Goal: Communication & Community: Ask a question

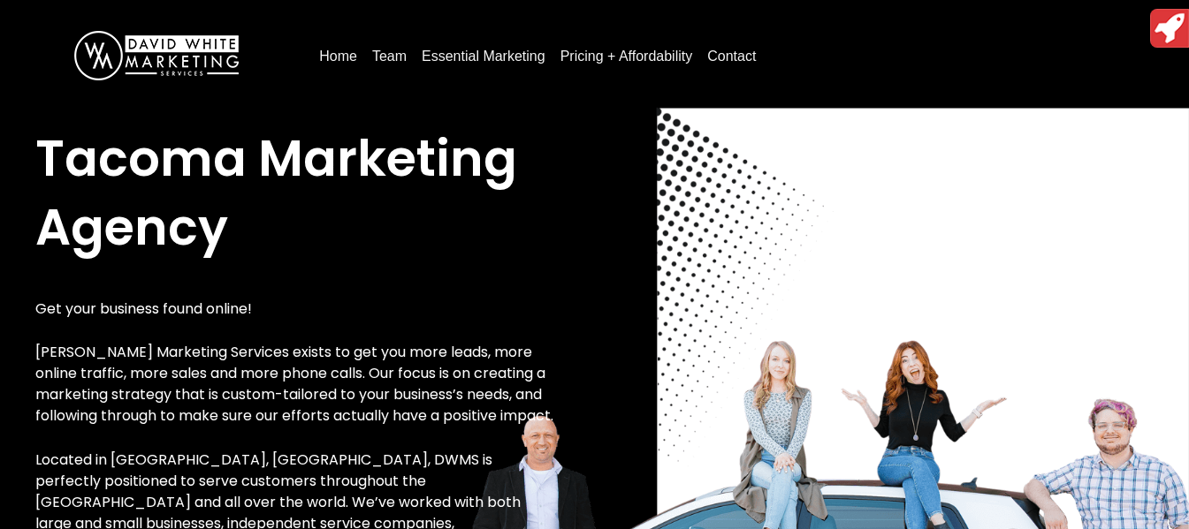
click at [735, 52] on link "Contact" at bounding box center [731, 56] width 63 height 28
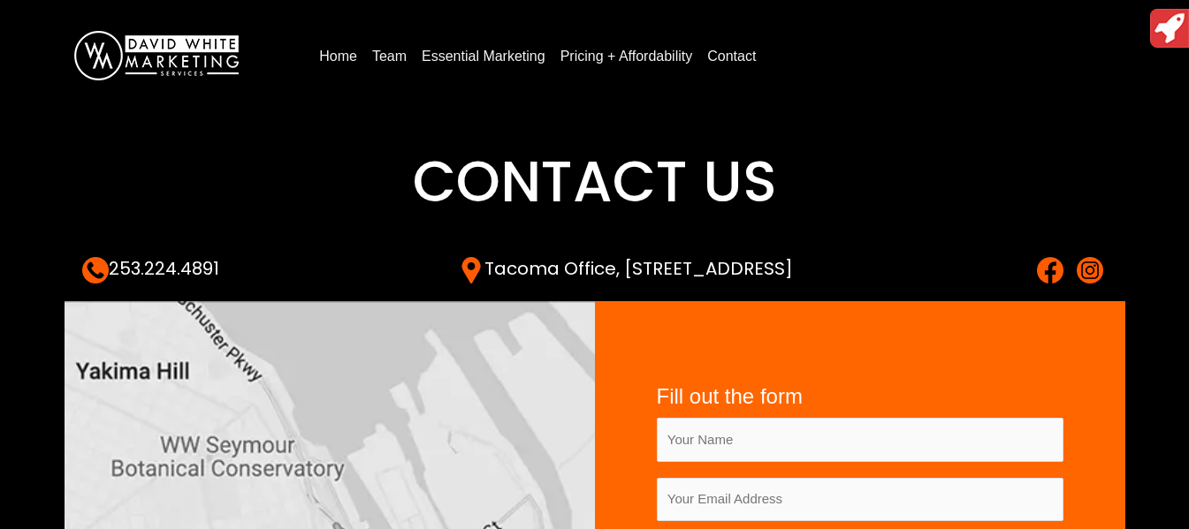
scroll to position [265, 0]
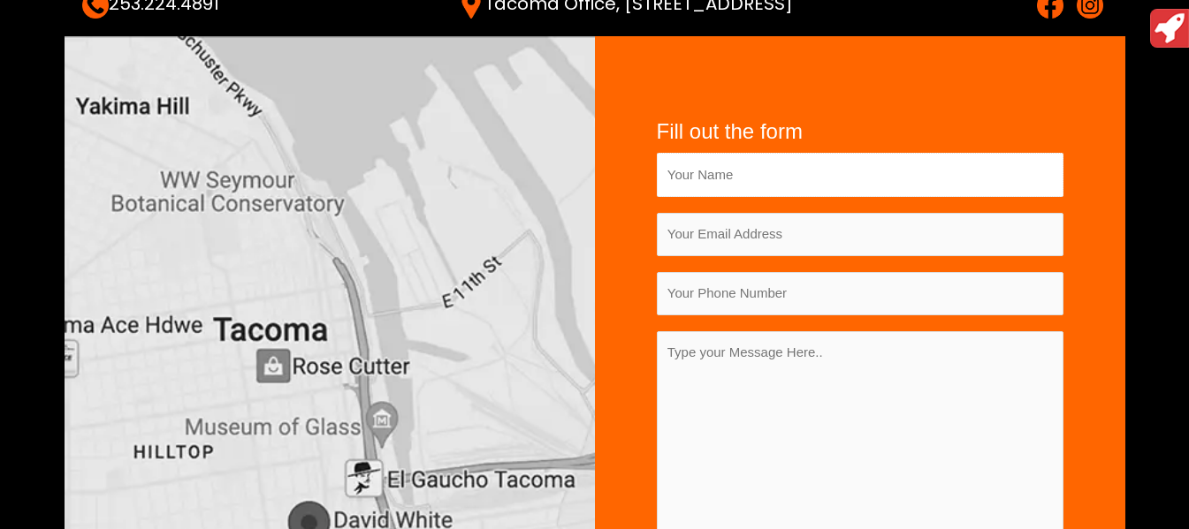
click at [749, 186] on input "Contact form" at bounding box center [860, 174] width 407 height 43
drag, startPoint x: 749, startPoint y: 186, endPoint x: 755, endPoint y: 194, distance: 9.4
click at [749, 186] on input "Contact form" at bounding box center [860, 174] width 407 height 43
type input "[PERSON_NAME]"
type input "[PERSON_NAME][EMAIL_ADDRESS][DOMAIN_NAME]"
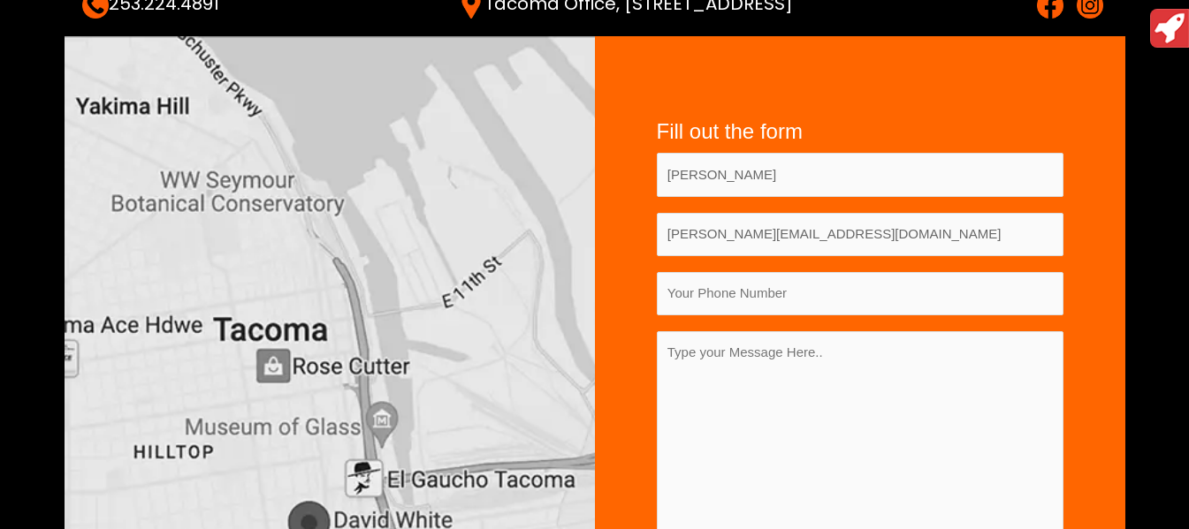
type input "03323580011"
click at [758, 355] on textarea "Contact form" at bounding box center [860, 451] width 407 height 240
paste textarea "I hope this message finds you well. My name is [PERSON_NAME], and I'm with Loca…"
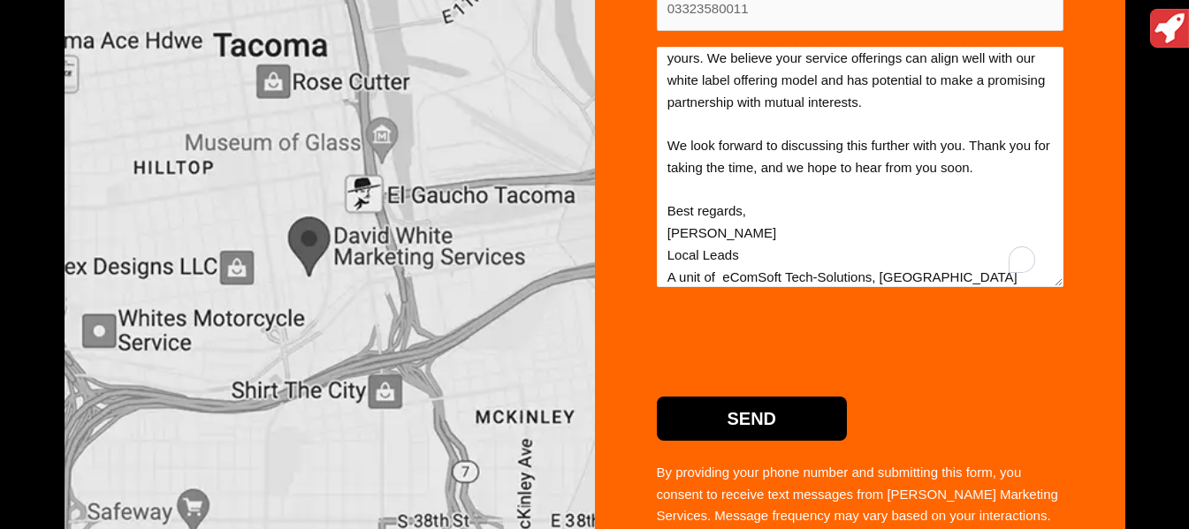
scroll to position [572, 0]
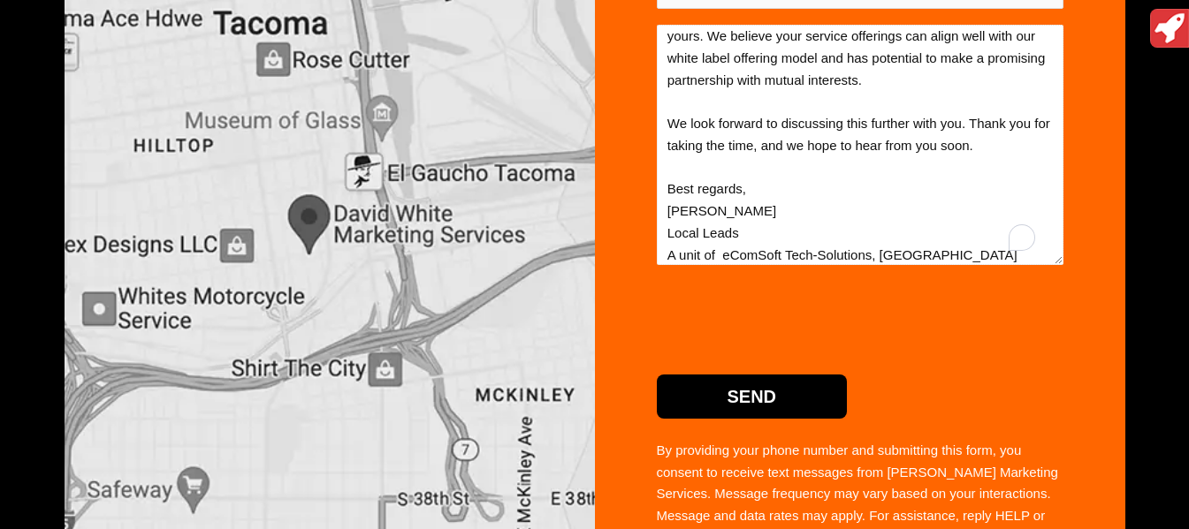
type textarea "I hope this message finds you well. My name is [PERSON_NAME], and I'm with Loca…"
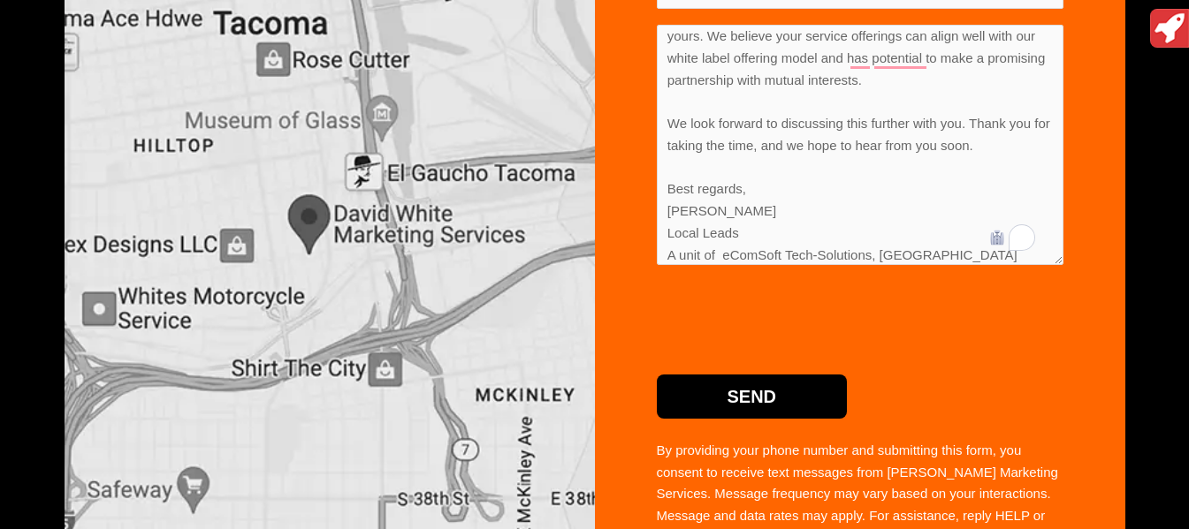
click at [706, 387] on input "Send" at bounding box center [752, 397] width 191 height 44
